Goal: Information Seeking & Learning: Learn about a topic

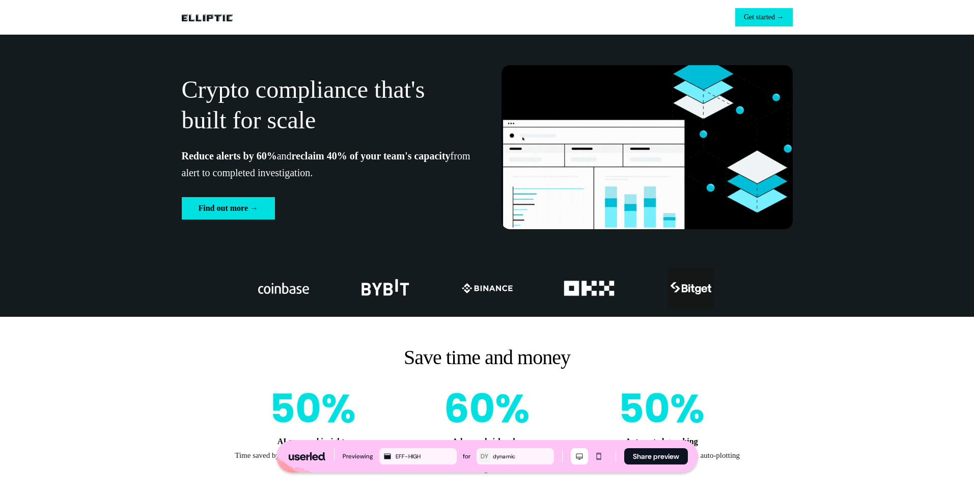
click at [215, 95] on p "Crypto compliance that's built for scale" at bounding box center [327, 104] width 291 height 61
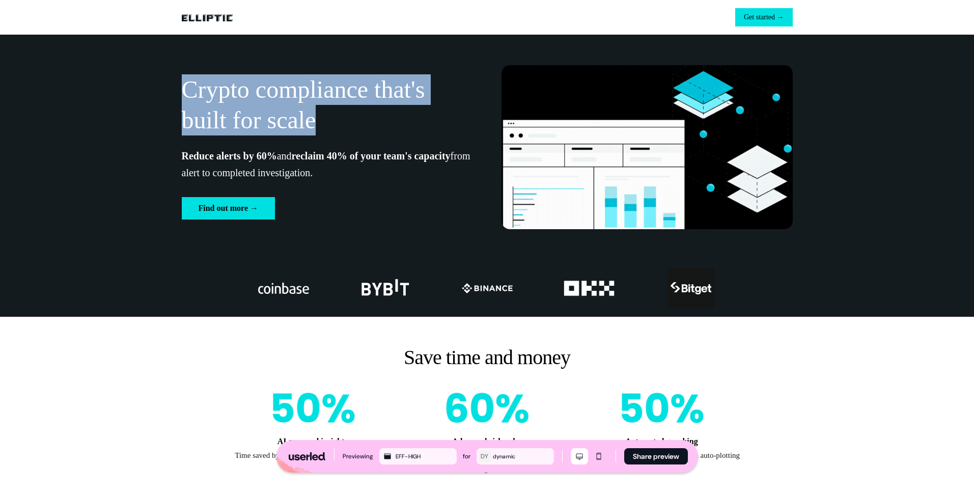
drag, startPoint x: 185, startPoint y: 88, endPoint x: 438, endPoint y: 121, distance: 254.8
click at [438, 121] on p "Crypto compliance that's built for scale" at bounding box center [327, 104] width 291 height 61
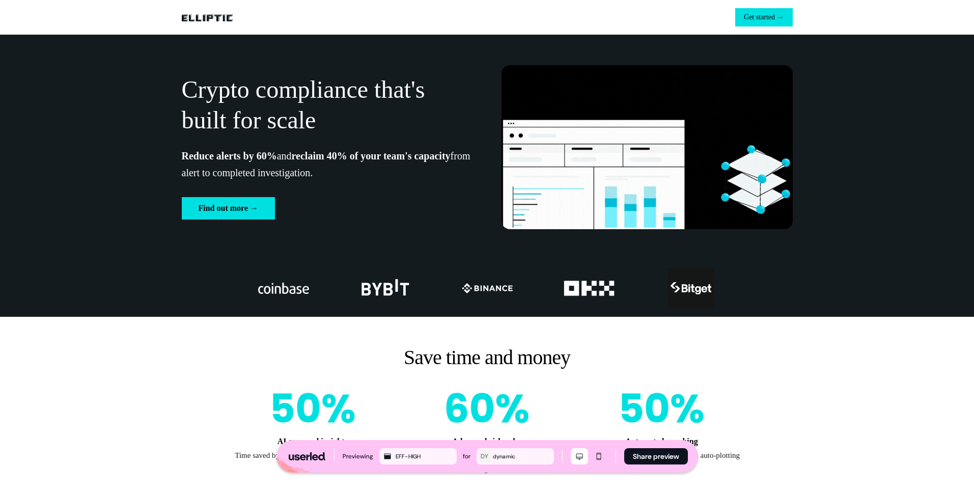
click at [277, 161] on strong "Reduce alerts by 60%" at bounding box center [229, 155] width 95 height 11
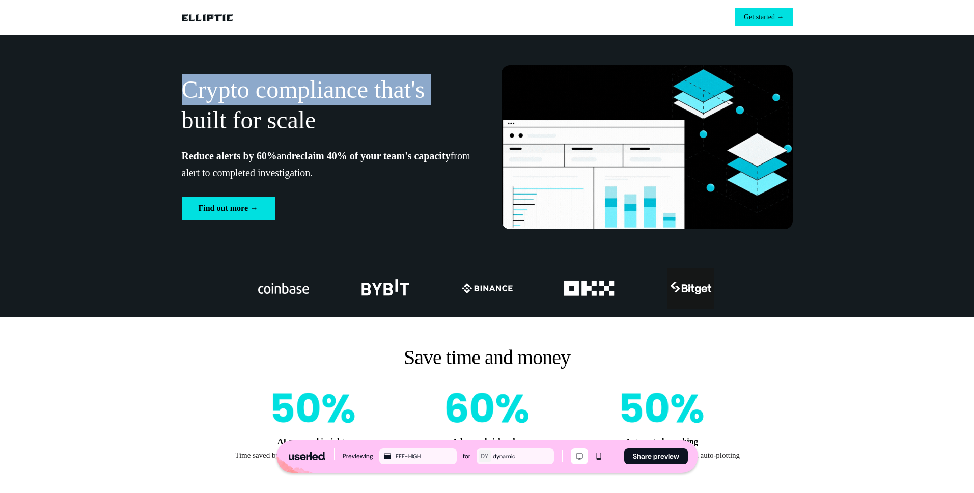
drag, startPoint x: 229, startPoint y: 111, endPoint x: 333, endPoint y: 155, distance: 112.8
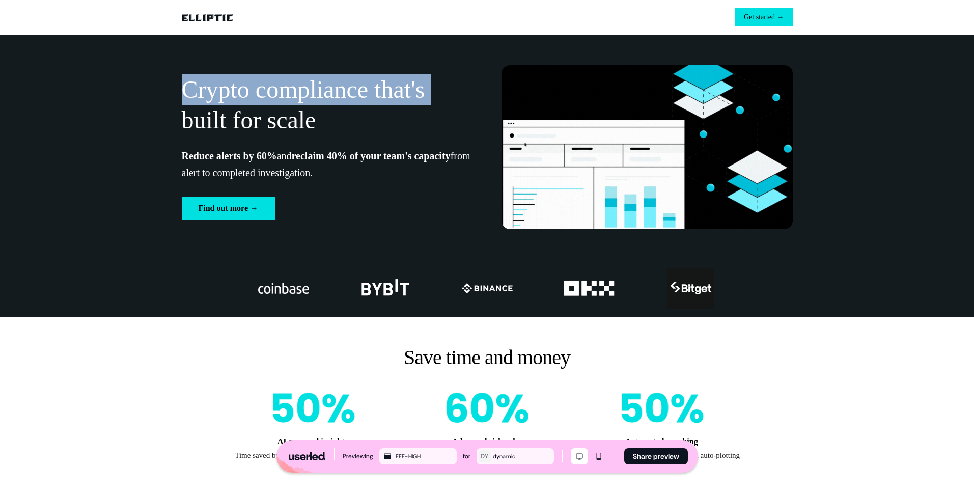
click at [302, 152] on div "Crypto compliance that's built for scale Reduce alerts by 60% and reclaim 40% o…" at bounding box center [327, 146] width 291 height 145
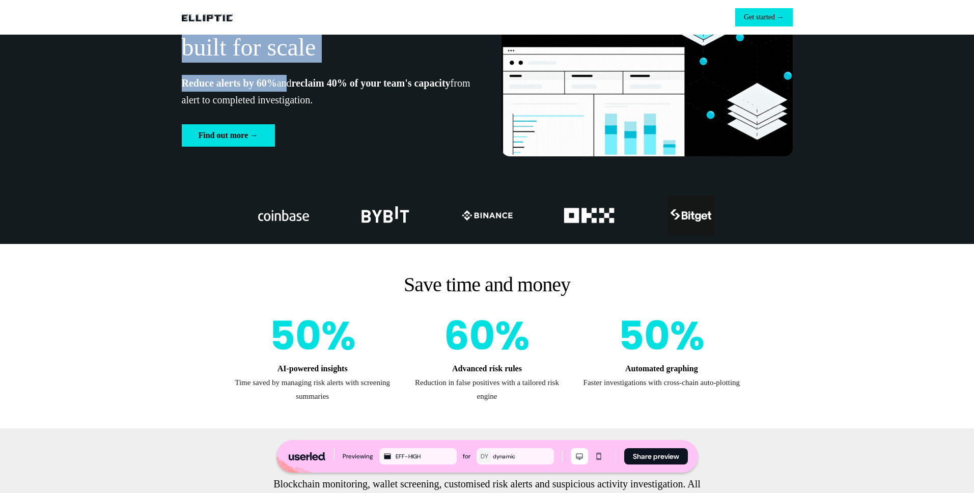
scroll to position [206, 0]
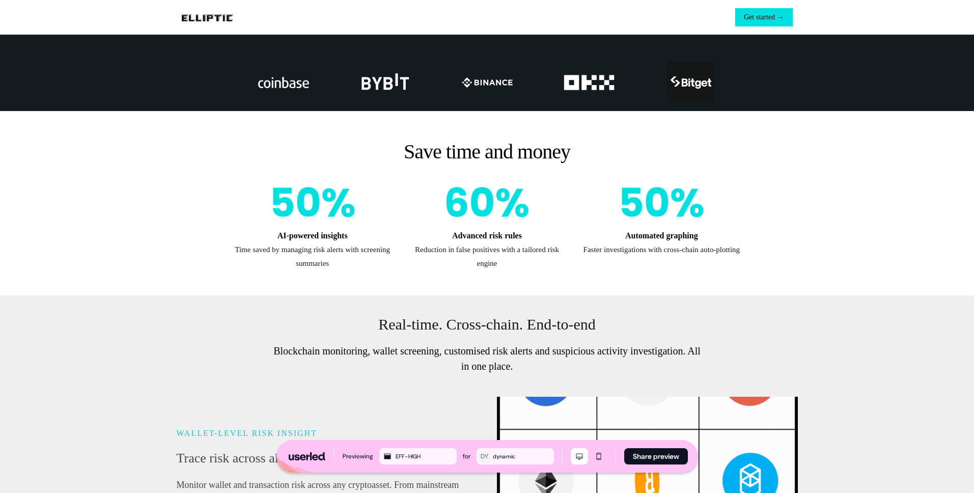
click at [299, 80] on img at bounding box center [283, 82] width 51 height 41
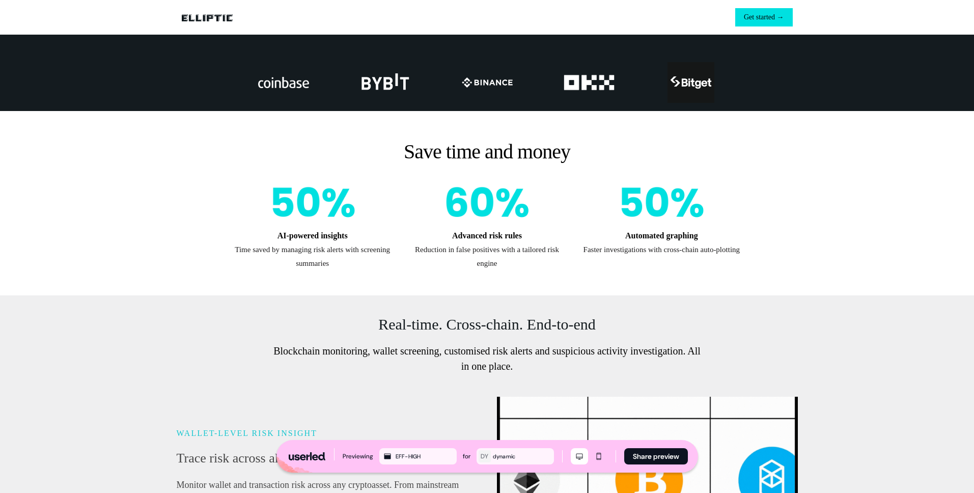
click at [438, 78] on div at bounding box center [487, 82] width 672 height 57
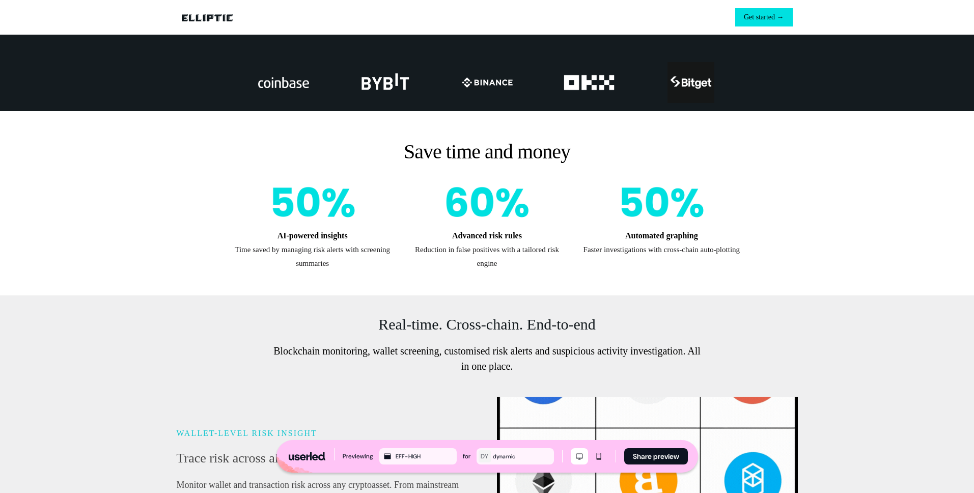
click at [506, 80] on img at bounding box center [487, 82] width 51 height 41
click at [595, 78] on img at bounding box center [589, 82] width 51 height 41
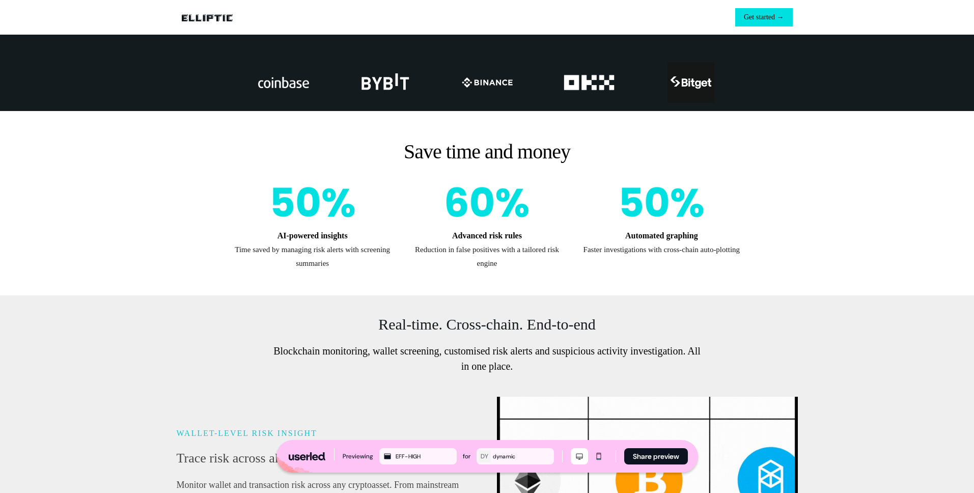
click at [684, 79] on img at bounding box center [691, 82] width 51 height 41
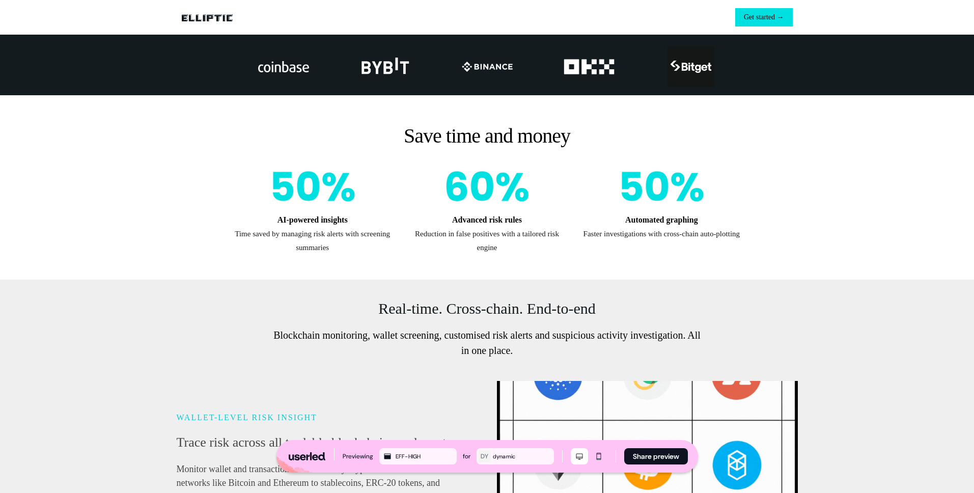
scroll to position [278, 0]
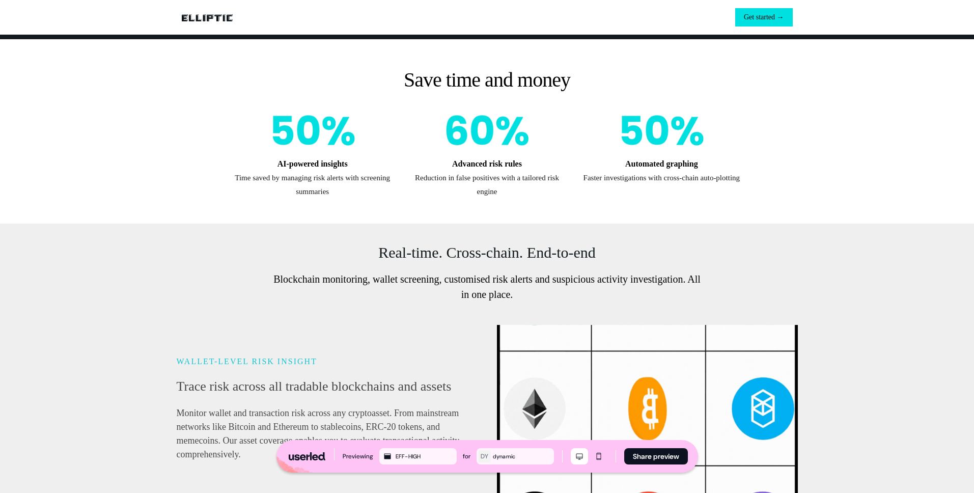
click at [394, 131] on div "AI-powered insights Time saved by managing risk alerts with screening summaries…" at bounding box center [487, 152] width 508 height 92
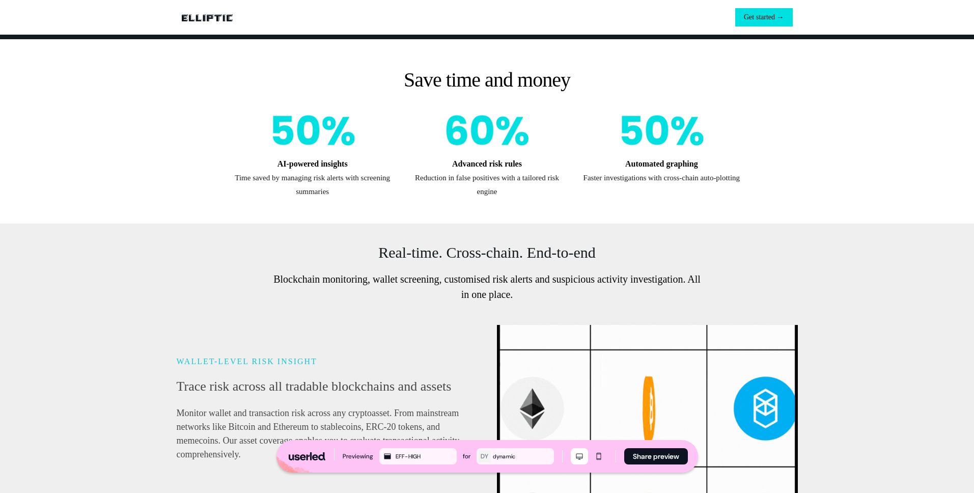
click at [457, 131] on div "Advanced risk rules Reduction in false positives with a tailored risk engine" at bounding box center [487, 152] width 158 height 92
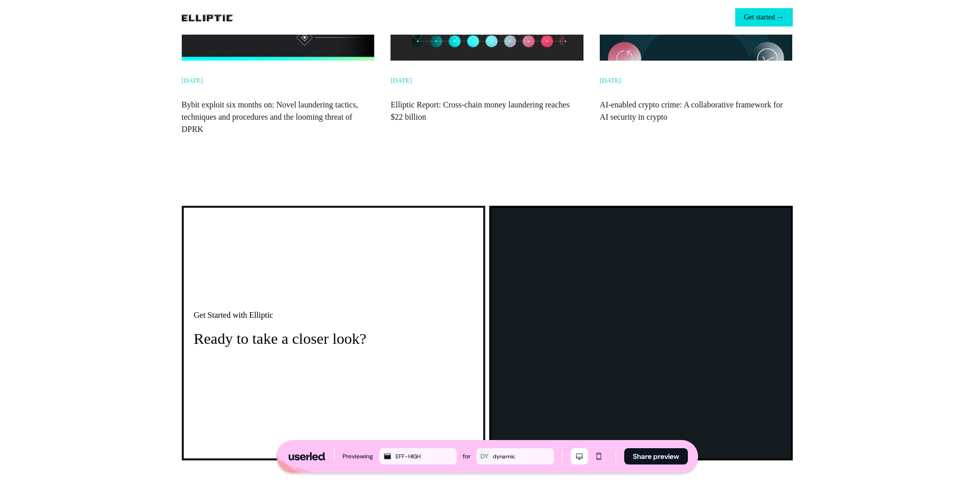
scroll to position [1849, 0]
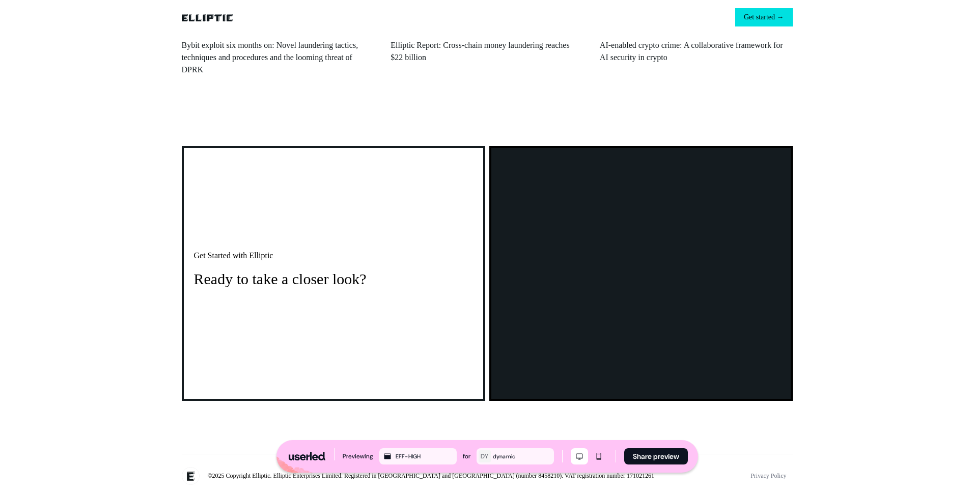
click at [818, 317] on div "Get Started with Elliptic Ready to take a closer look? Hubspot Set portal Id an…" at bounding box center [487, 273] width 672 height 287
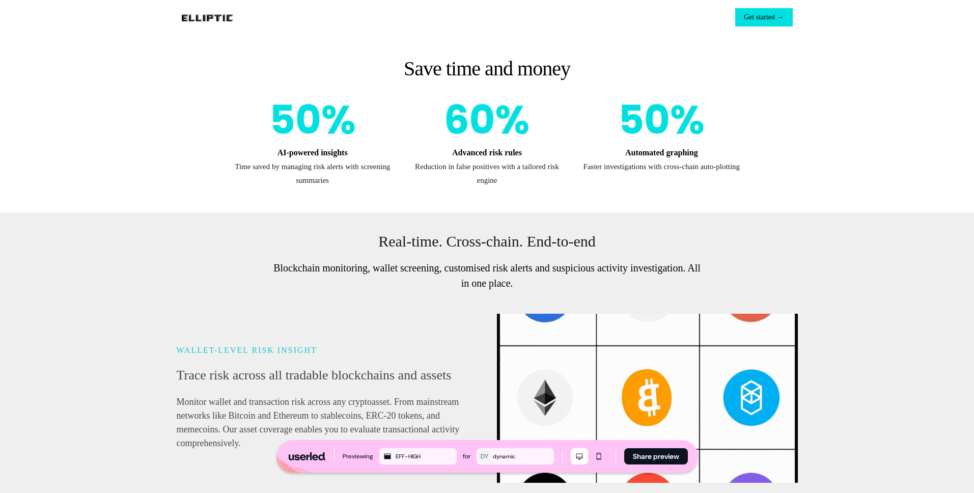
scroll to position [0, 0]
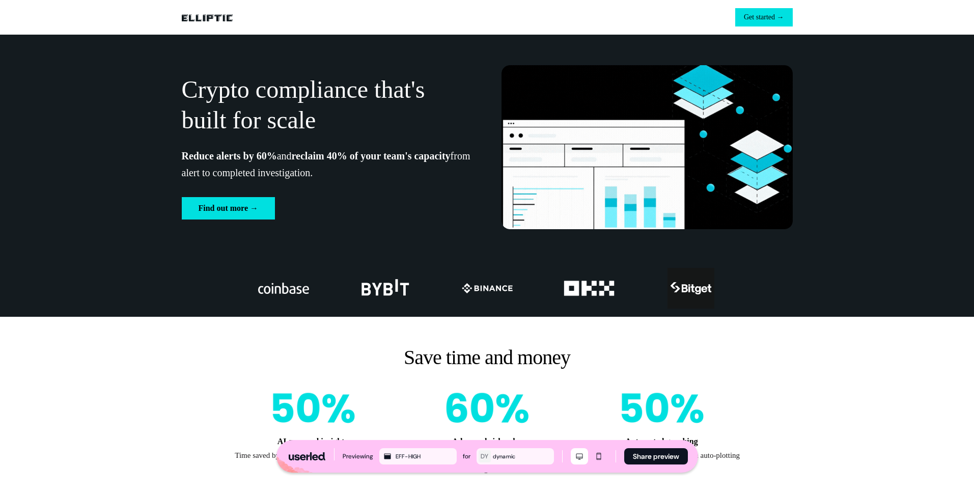
drag, startPoint x: 193, startPoint y: 93, endPoint x: 261, endPoint y: 120, distance: 73.4
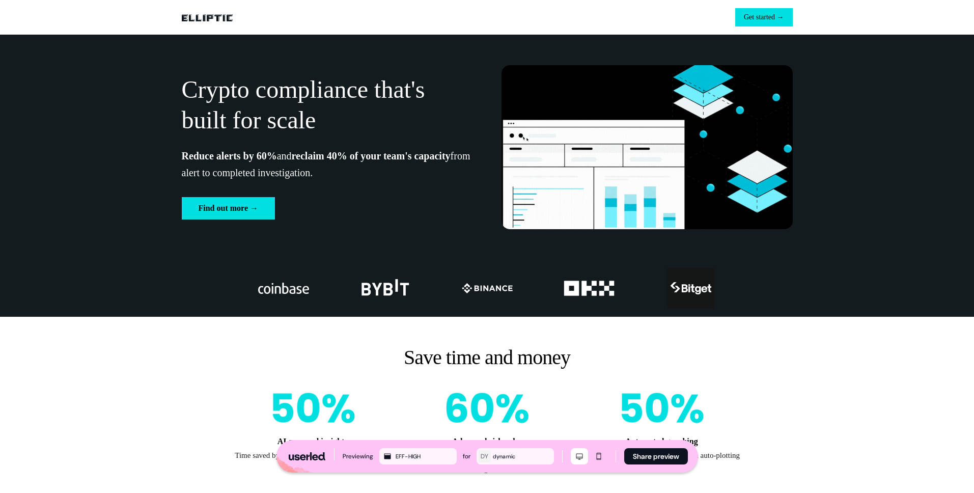
click at [239, 115] on p "Crypto compliance that's built for scale" at bounding box center [327, 104] width 291 height 61
